Goal: Task Accomplishment & Management: Manage account settings

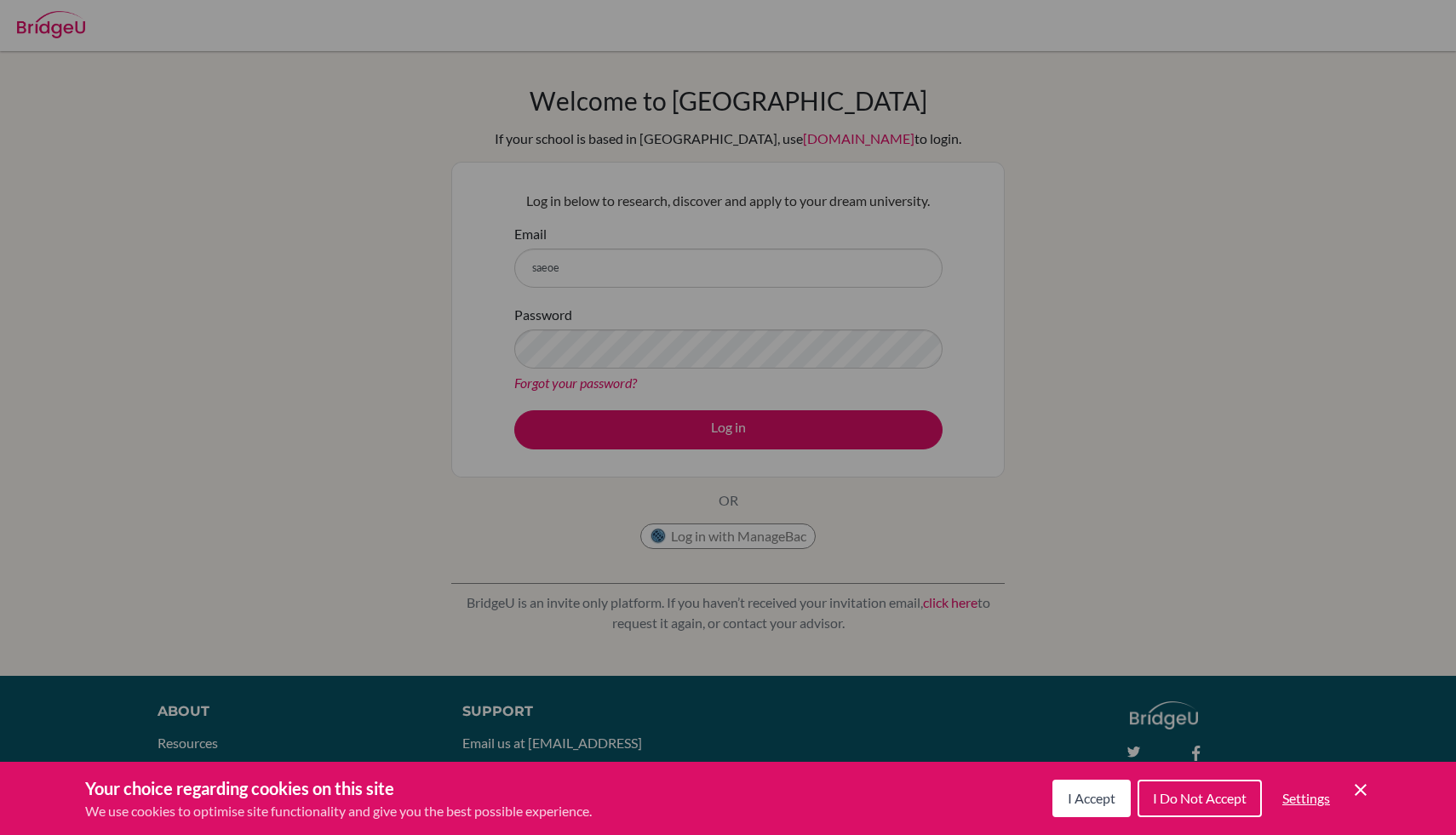
click at [1088, 806] on span "I Accept" at bounding box center [1092, 799] width 48 height 16
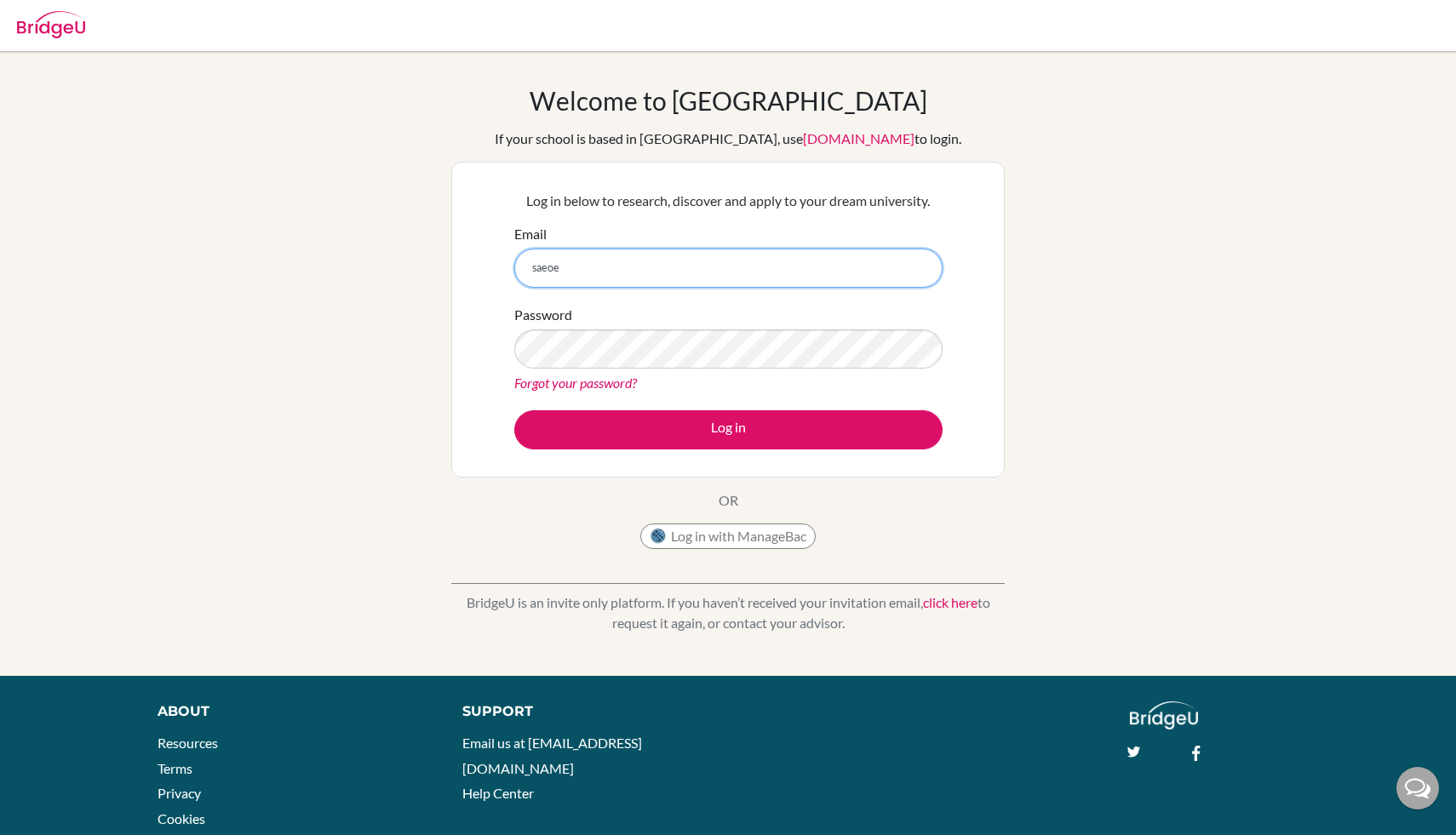
click at [587, 280] on input "saeoe" at bounding box center [728, 268] width 428 height 39
type input "[EMAIL_ADDRESS][DOMAIN_NAME]"
click at [667, 287] on form "Email [EMAIL_ADDRESS][DOMAIN_NAME] Password Forgot your password? Log in" at bounding box center [728, 337] width 428 height 226
click at [667, 277] on input "[EMAIL_ADDRESS][DOMAIN_NAME]" at bounding box center [728, 268] width 428 height 39
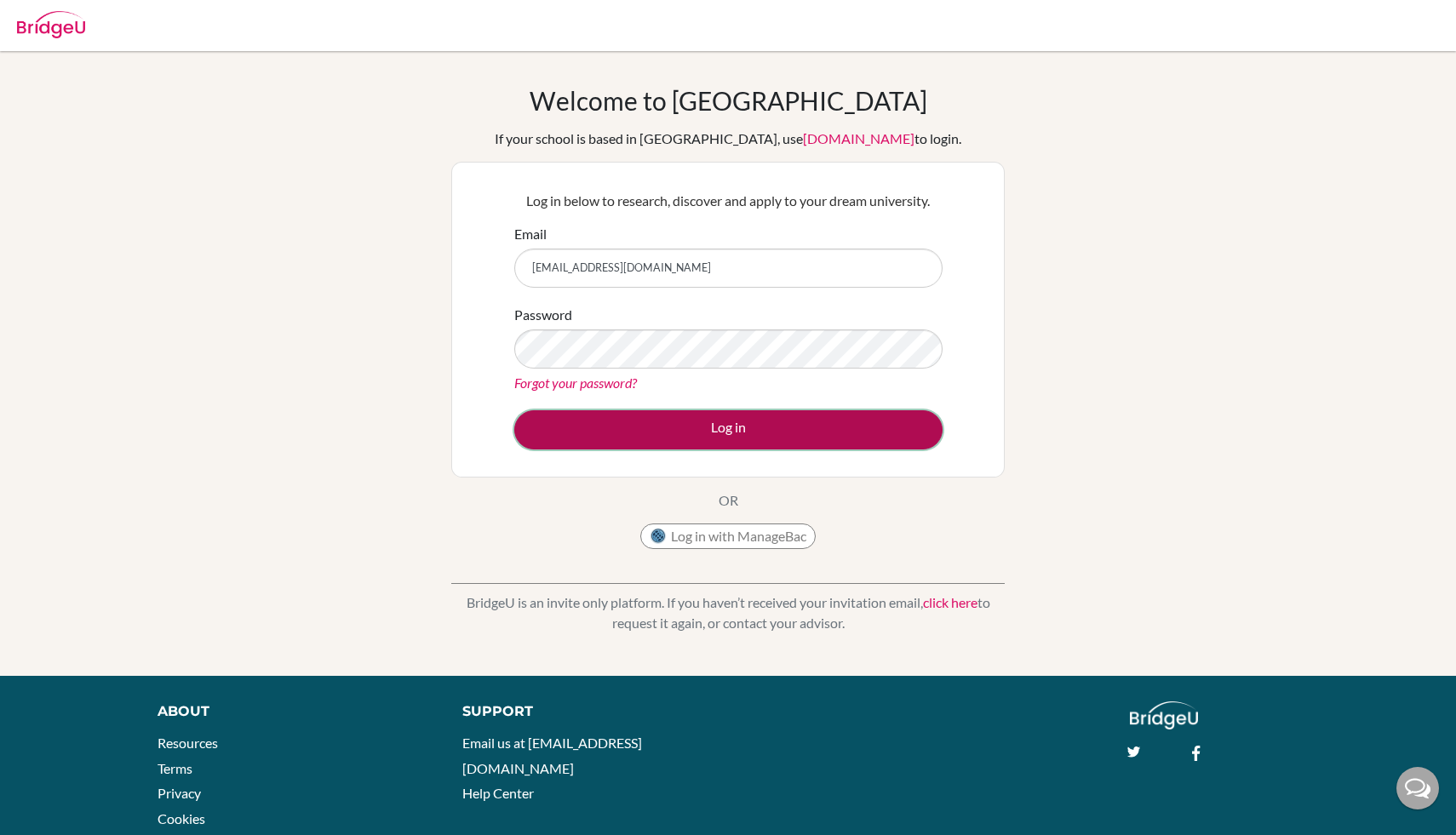
click at [674, 432] on button "Log in" at bounding box center [728, 430] width 428 height 39
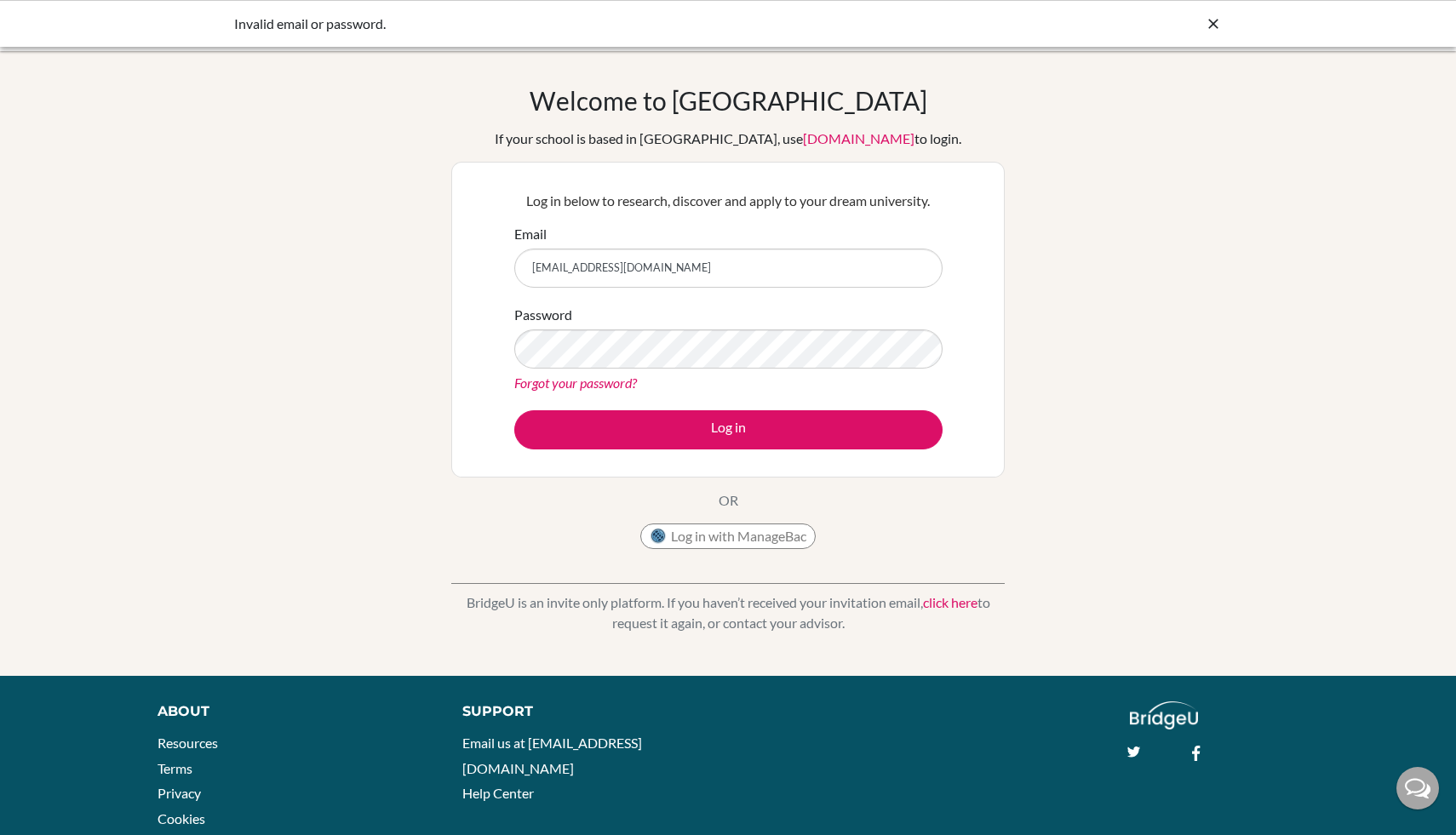
click at [709, 272] on input "[EMAIL_ADDRESS][DOMAIN_NAME]" at bounding box center [728, 268] width 428 height 39
type input "[EMAIL_ADDRESS][DOMAIN_NAME]"
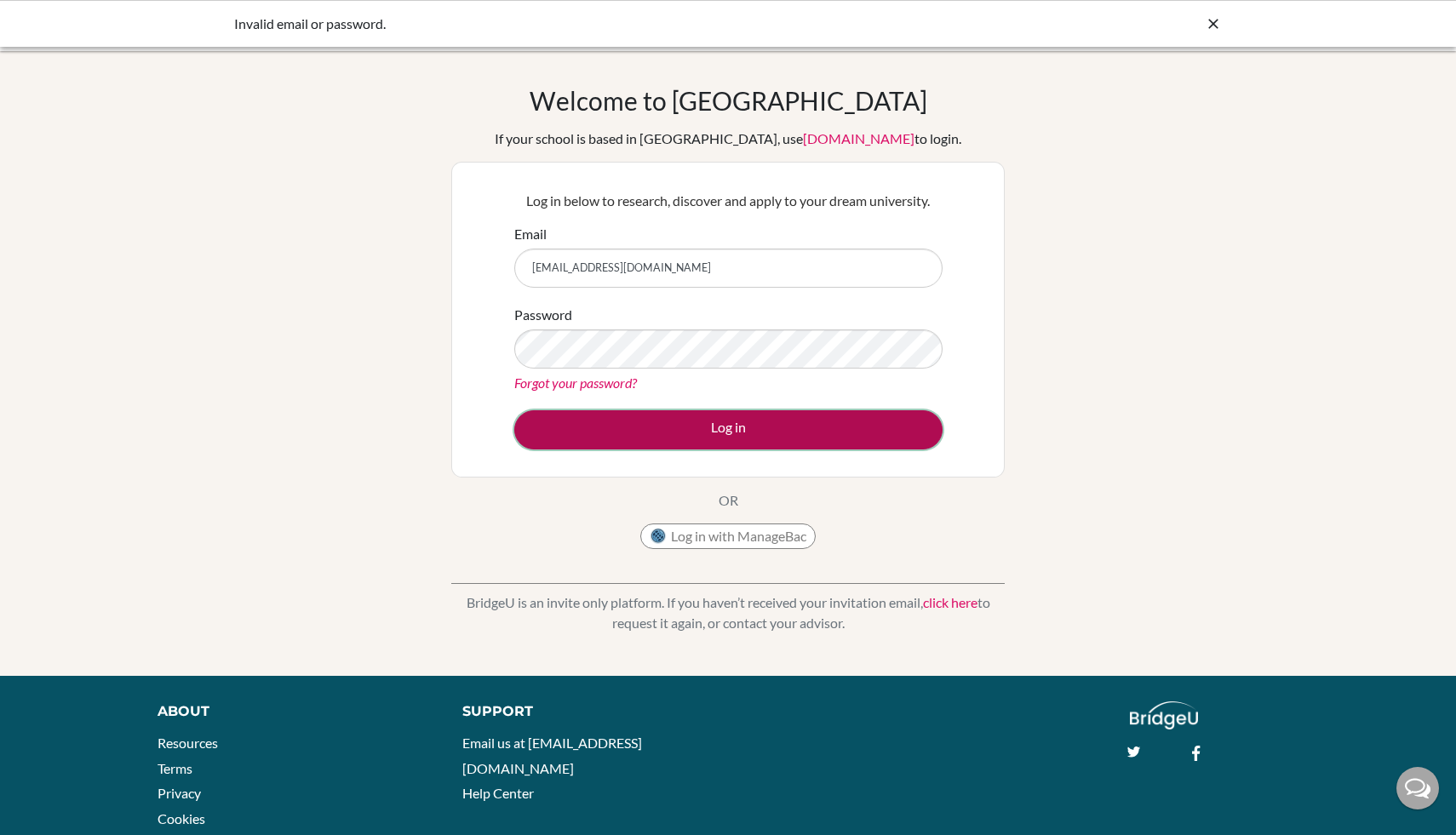
click at [755, 421] on button "Log in" at bounding box center [728, 430] width 428 height 39
